Goal: Check status: Check status

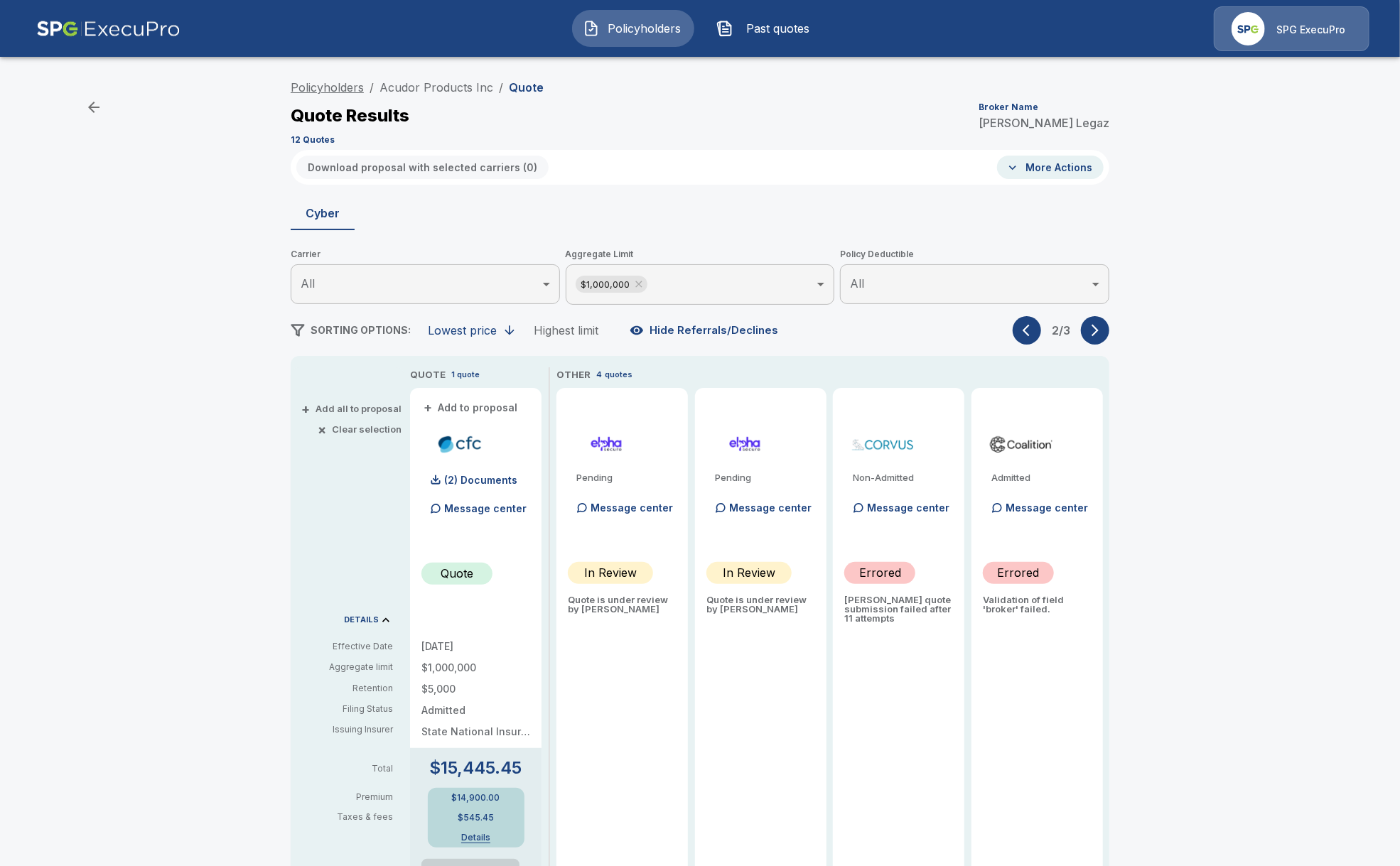
click at [337, 87] on link "Policyholders" at bounding box center [327, 87] width 73 height 14
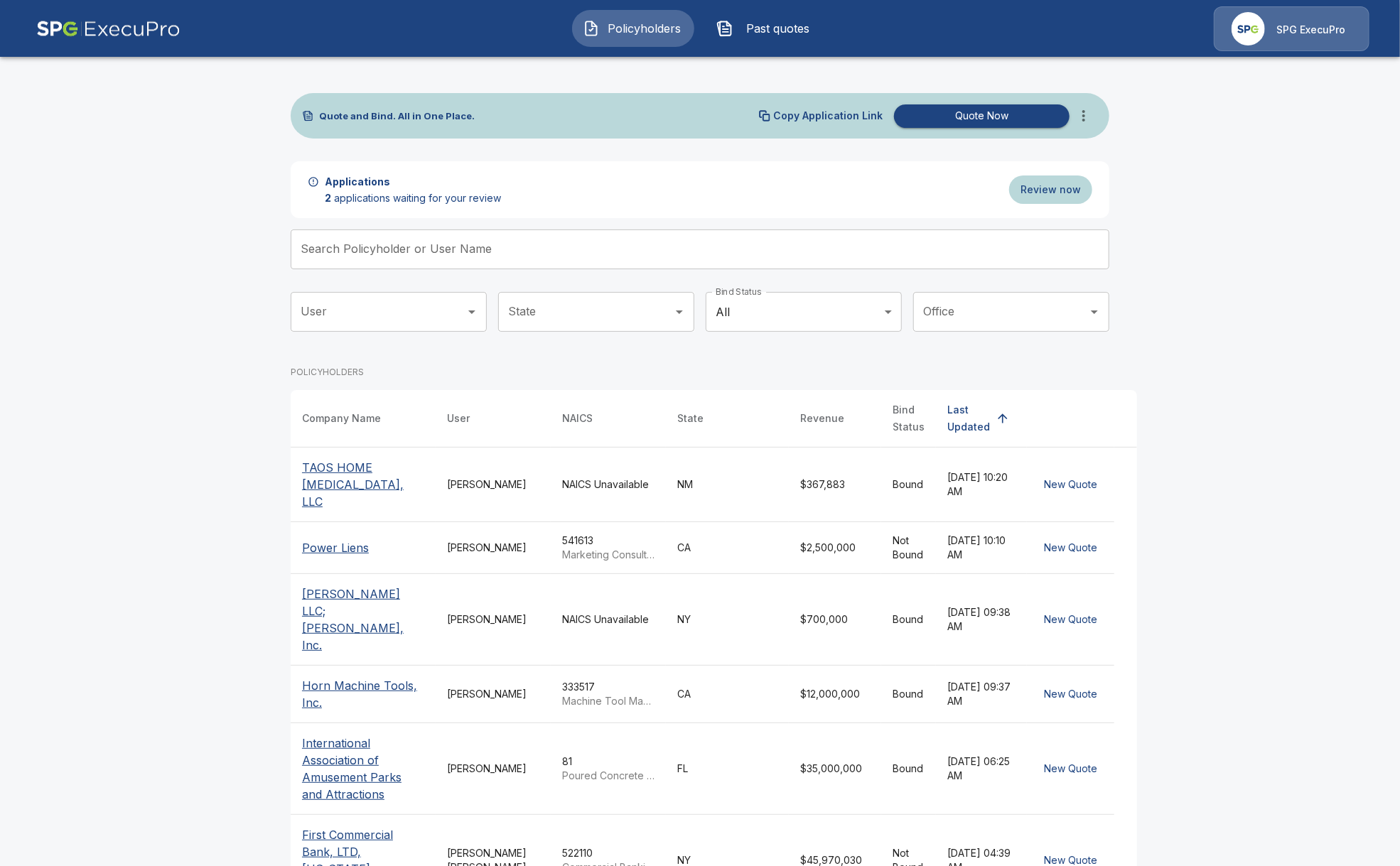
click at [304, 585] on p "[PERSON_NAME] LLC; [PERSON_NAME], Inc." at bounding box center [363, 619] width 122 height 68
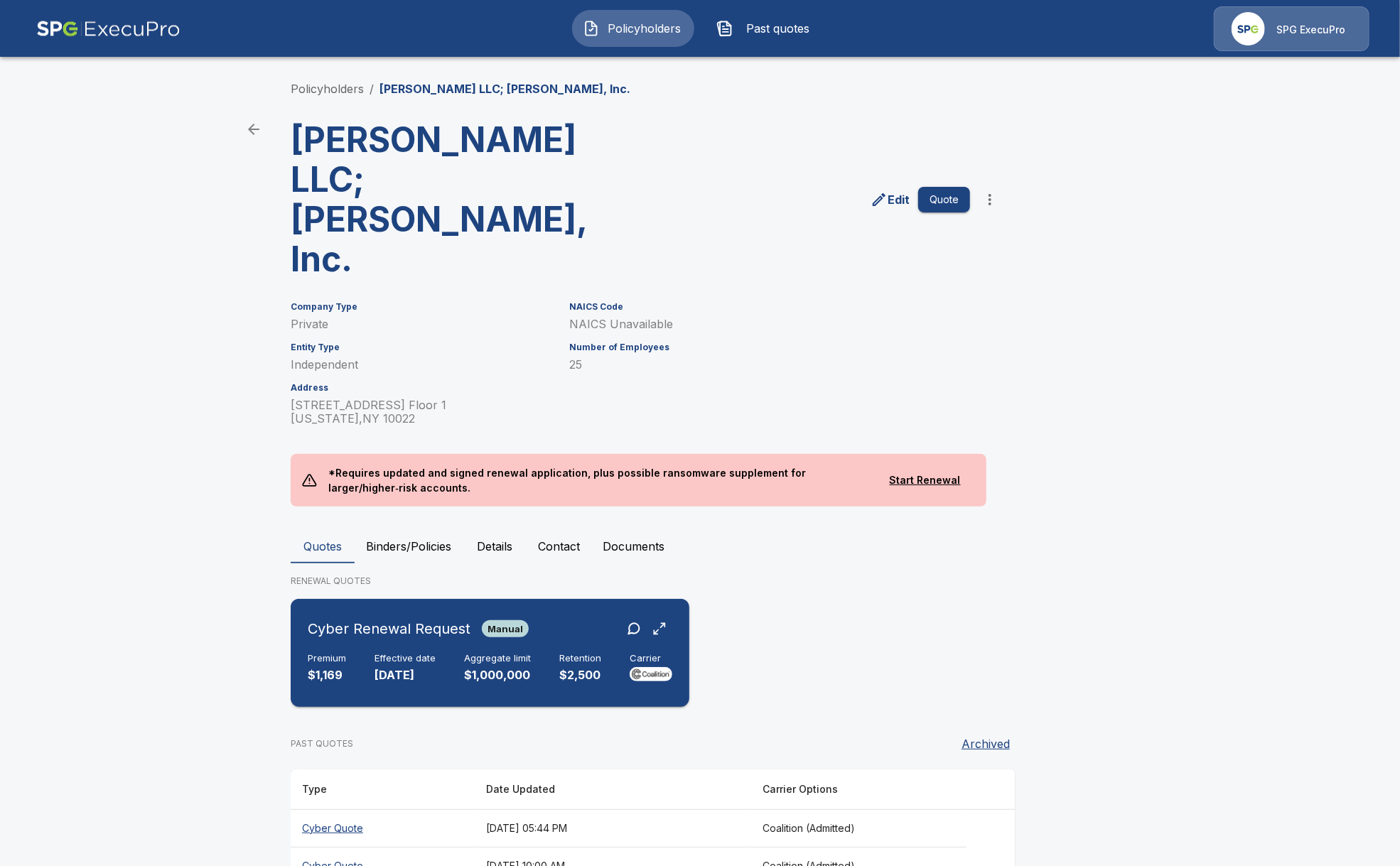
drag, startPoint x: 476, startPoint y: 596, endPoint x: 414, endPoint y: 599, distance: 62.1
click at [477, 667] on p "$1,000,000" at bounding box center [497, 675] width 67 height 16
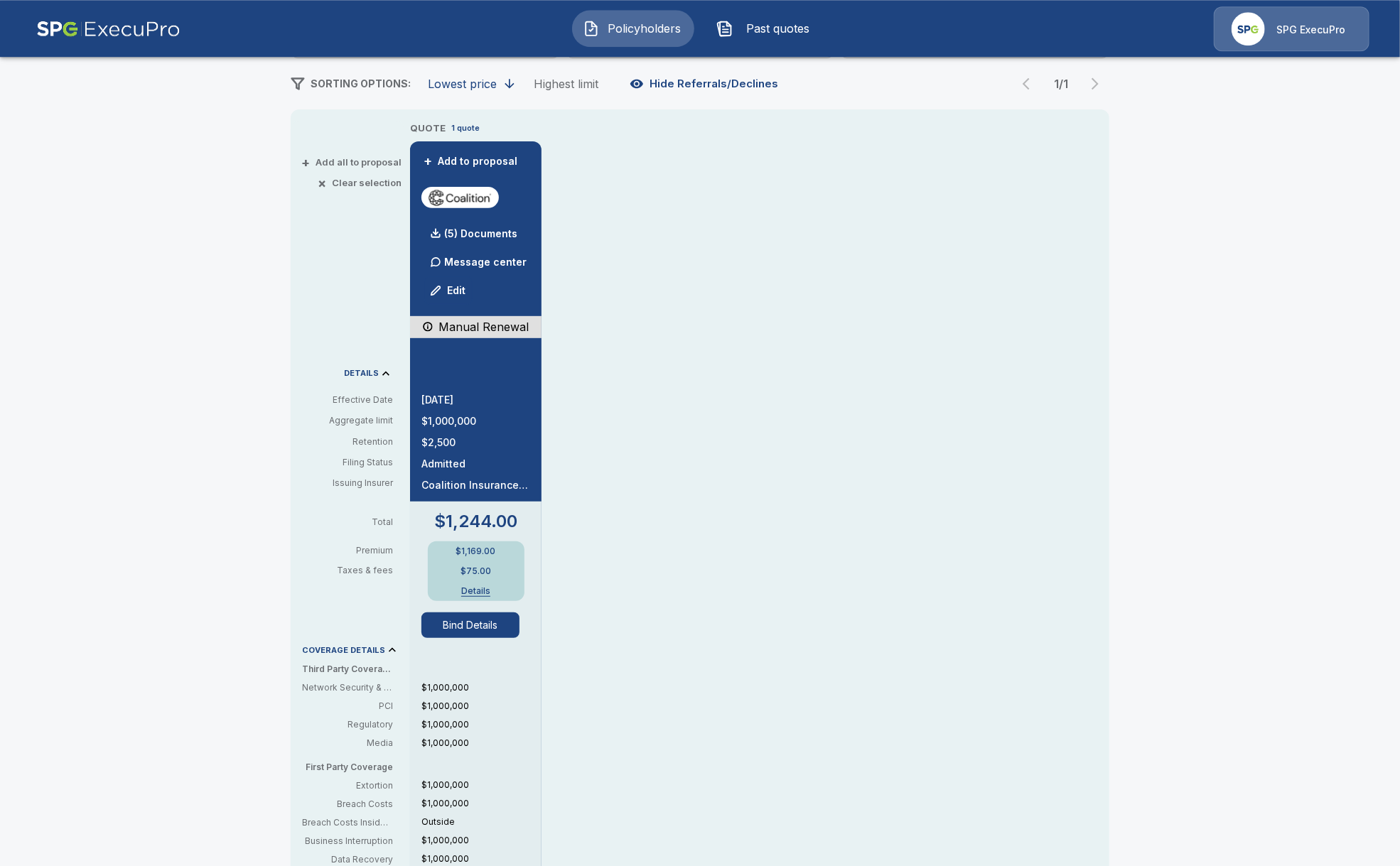
scroll to position [245, 0]
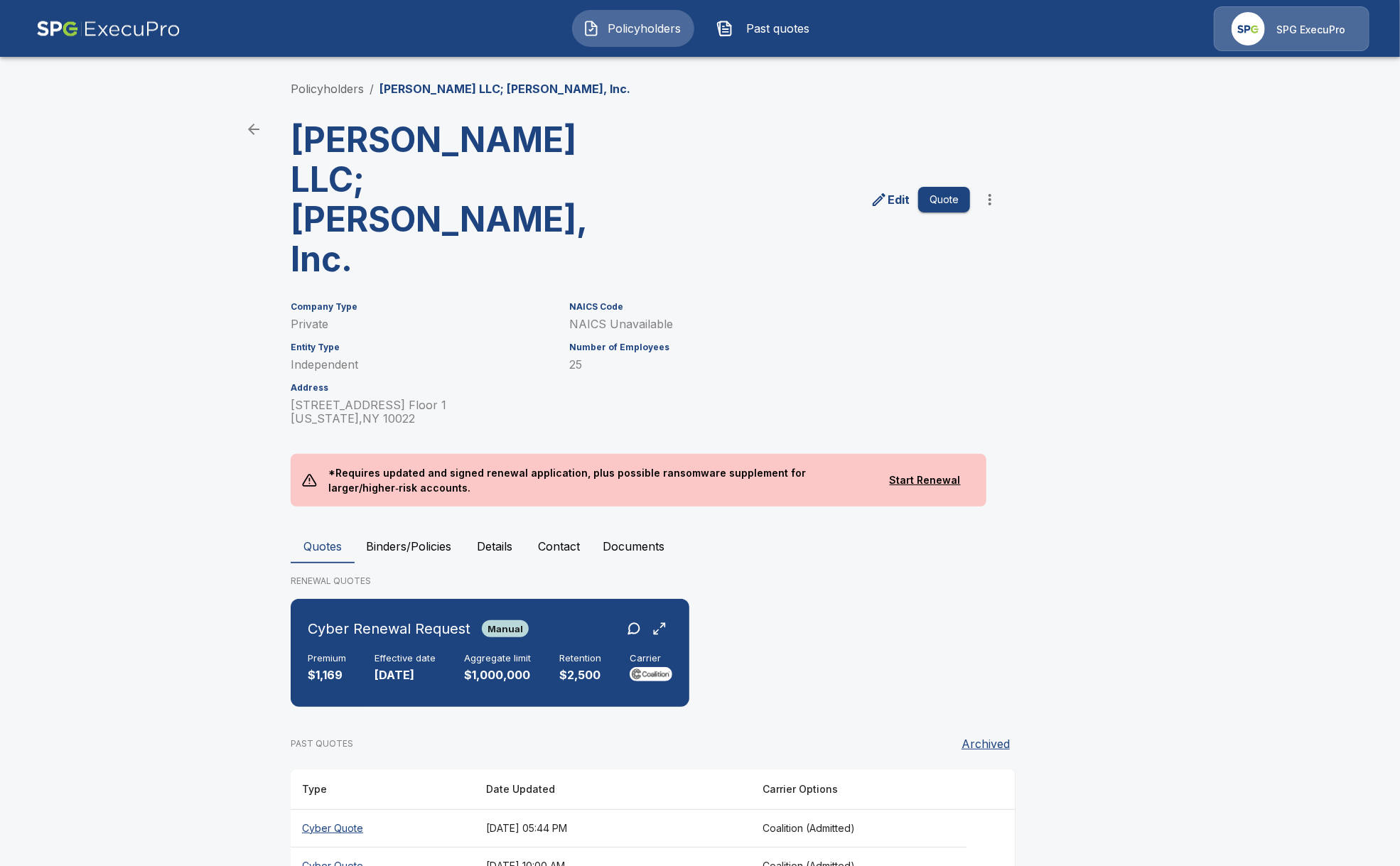
click at [427, 529] on button "Binders/Policies" at bounding box center [408, 546] width 108 height 34
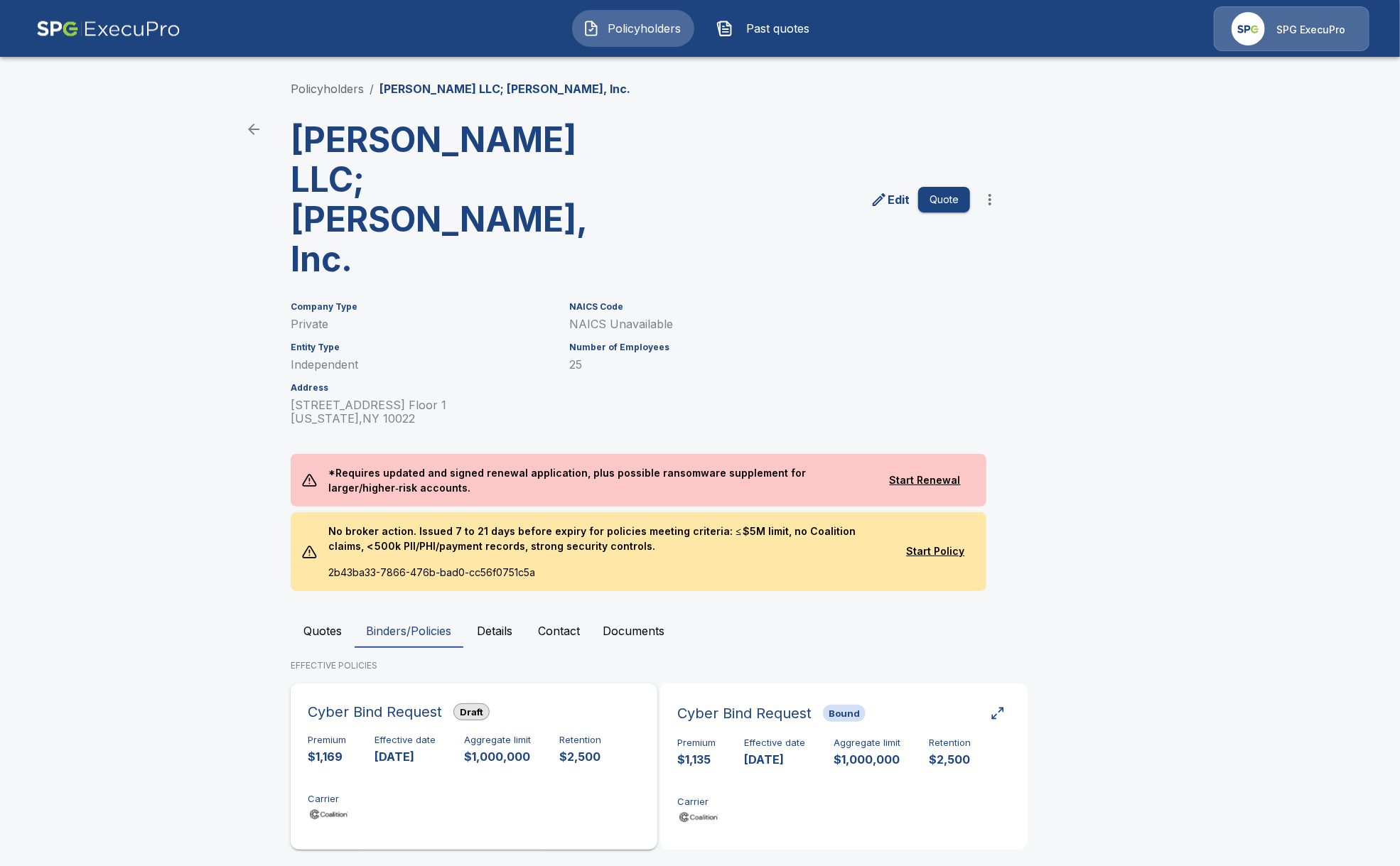
click at [478, 734] on div "Premium $1,169 Effective date 10/6/2025 Aggregate limit $1,000,000 Retention $2…" at bounding box center [474, 779] width 333 height 90
